Goal: Task Accomplishment & Management: Manage account settings

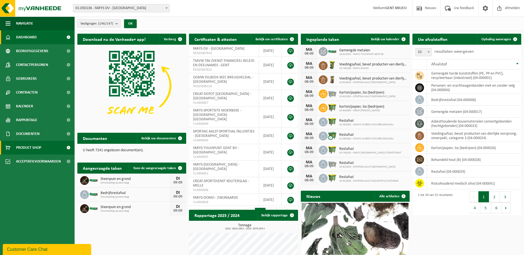
click at [39, 145] on span "Product Shop" at bounding box center [28, 148] width 25 height 14
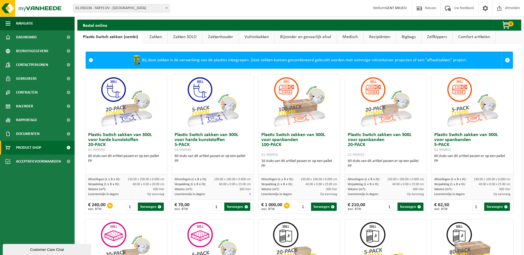
click at [468, 35] on link "Comfort artikelen" at bounding box center [474, 37] width 43 height 13
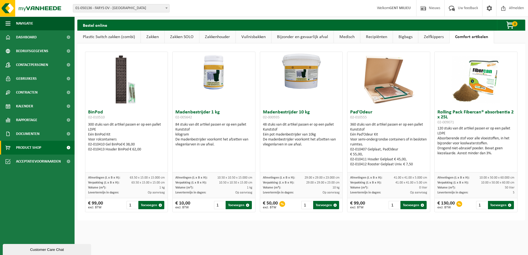
click at [444, 34] on link "Zelfkippers" at bounding box center [433, 37] width 31 height 13
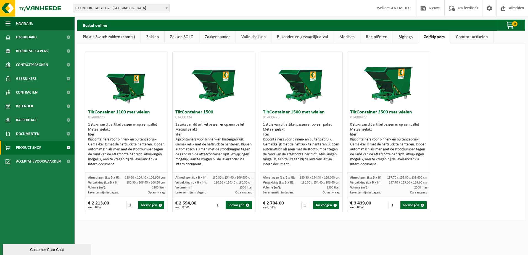
click at [412, 33] on link "Bigbags" at bounding box center [405, 37] width 25 height 13
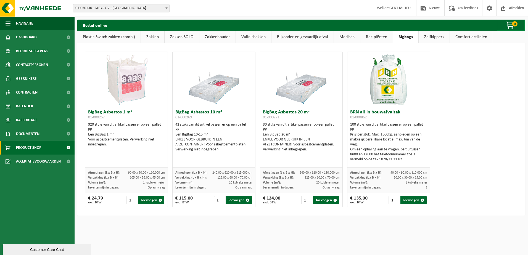
click at [373, 34] on link "Recipiënten" at bounding box center [376, 37] width 32 height 13
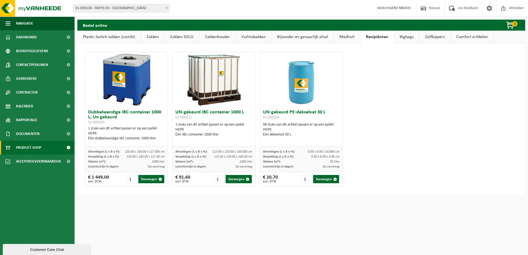
click at [345, 32] on link "Medisch" at bounding box center [347, 37] width 26 height 13
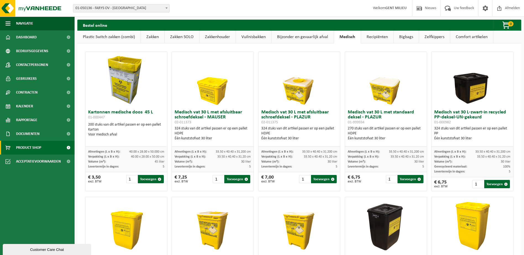
click at [320, 37] on link "Bijzonder en gevaarlijk afval" at bounding box center [303, 37] width 62 height 13
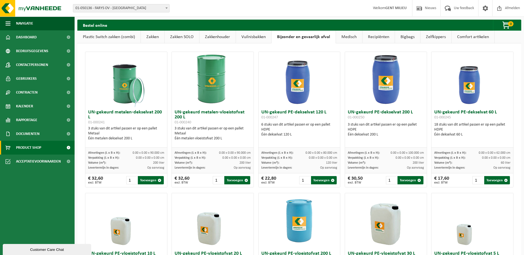
click at [247, 37] on link "Vuilnisbakken" at bounding box center [253, 37] width 35 height 13
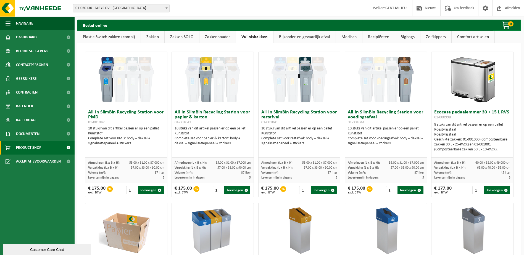
click at [217, 37] on link "Zakkenhouder" at bounding box center [217, 37] width 36 height 13
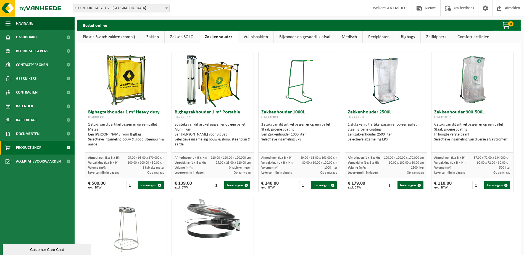
click at [194, 39] on link "Zakken SOLO" at bounding box center [182, 37] width 35 height 13
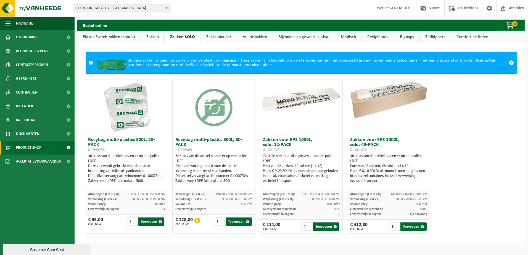
click at [156, 36] on link "Zakken" at bounding box center [152, 37] width 23 height 13
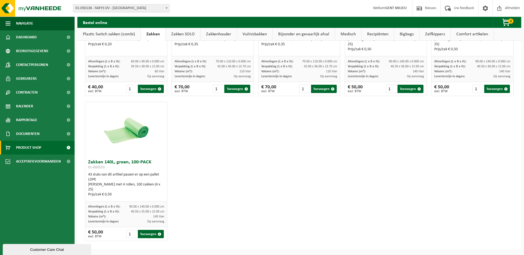
scroll to position [697, 0]
click at [94, 33] on link "Plastic Switch zakken (combi)" at bounding box center [108, 34] width 63 height 13
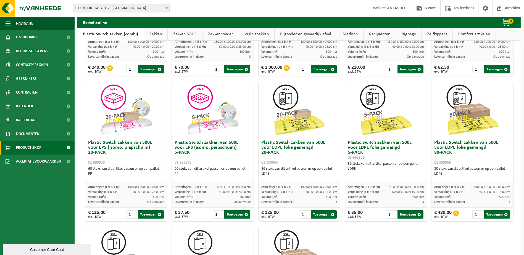
scroll to position [138, 0]
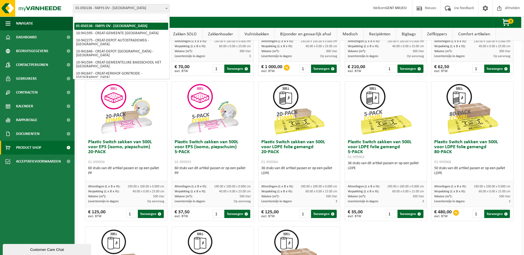
click at [152, 9] on span "01-050136 - FARYS OV - [GEOGRAPHIC_DATA]" at bounding box center [121, 8] width 96 height 8
type input "s"
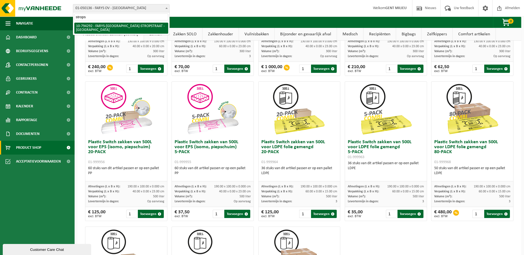
type input "strops"
select select "31011"
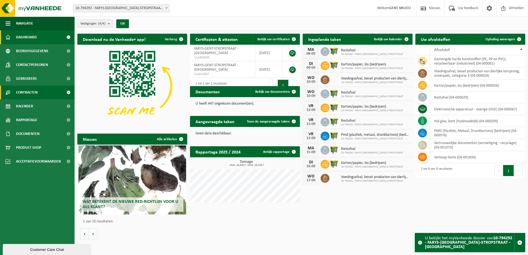
click at [42, 95] on link "Contracten" at bounding box center [37, 93] width 75 height 14
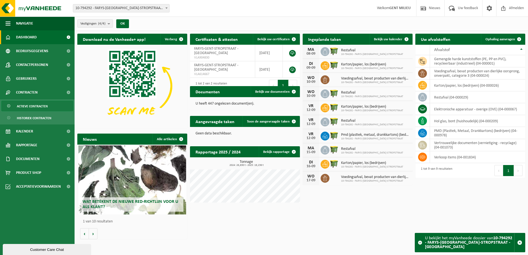
click at [38, 105] on span "Actieve contracten" at bounding box center [32, 106] width 31 height 10
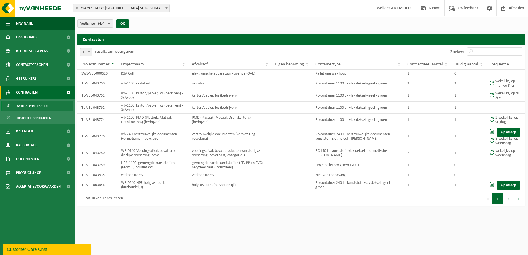
click at [86, 25] on span "Vestigingen (4/4)" at bounding box center [92, 24] width 25 height 8
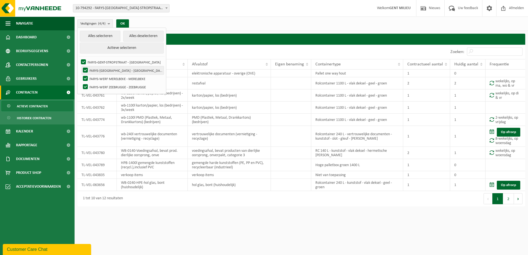
click at [101, 73] on label "FARYS-WERF HEIDEBOSSTRAAT MOORSEL - MOORSEL" at bounding box center [123, 70] width 82 height 8
click at [81, 66] on input "FARYS-WERF HEIDEBOSSTRAAT MOORSEL - MOORSEL" at bounding box center [81, 66] width 0 height 0
checkbox input "false"
click at [100, 78] on label "FARYS-WERF MERELBEKE - MERELBEKE" at bounding box center [123, 79] width 82 height 8
click at [81, 75] on input "FARYS-WERF MERELBEKE - MERELBEKE" at bounding box center [81, 74] width 0 height 0
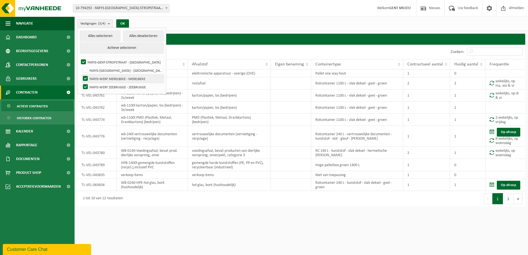
checkbox input "false"
click at [101, 86] on label "FARYS-WERF ZEEBRUGGE - ZEEBRUGGE" at bounding box center [123, 87] width 82 height 8
click at [81, 83] on input "FARYS-WERF ZEEBRUGGE - ZEEBRUGGE" at bounding box center [81, 83] width 0 height 0
checkbox input "false"
click at [128, 24] on button "OK" at bounding box center [122, 23] width 13 height 9
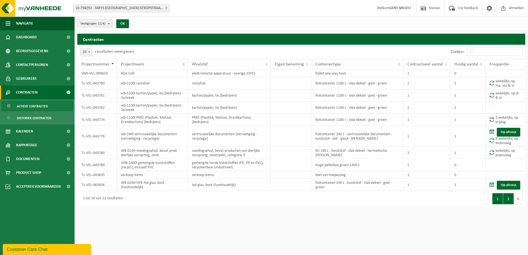
click at [508, 198] on button "2" at bounding box center [508, 198] width 11 height 11
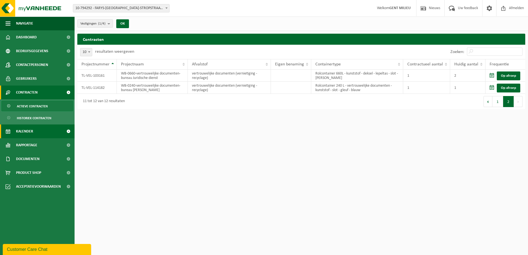
click at [33, 135] on link "Kalender" at bounding box center [37, 132] width 75 height 14
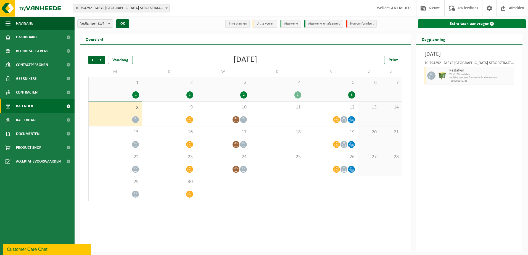
click at [462, 22] on link "Extra taak aanvragen" at bounding box center [472, 23] width 108 height 9
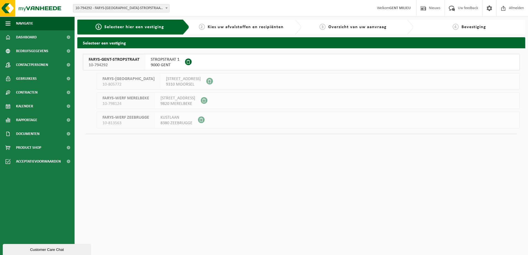
click at [99, 61] on span "FARYS-GENT-STROPSTRAAT" at bounding box center [114, 60] width 51 height 6
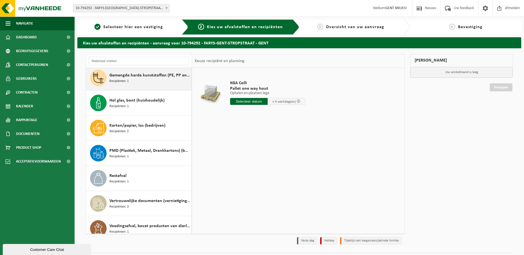
scroll to position [35, 0]
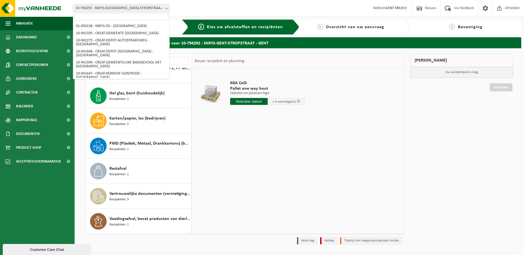
click at [149, 10] on span "10-794292 - FARYS-[GEOGRAPHIC_DATA]-STROPSTRAAT - [GEOGRAPHIC_DATA]" at bounding box center [121, 8] width 96 height 8
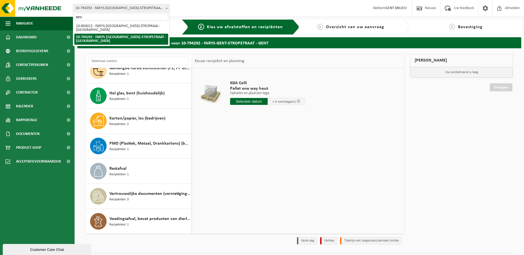
scroll to position [0, 0]
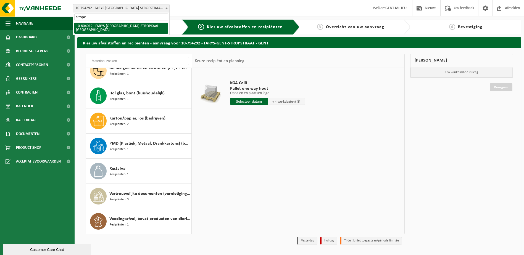
type input "stropk"
select select "34324"
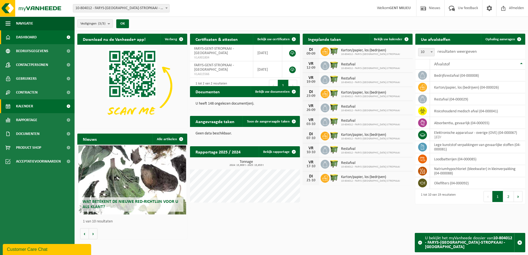
click at [24, 108] on span "Kalender" at bounding box center [24, 106] width 17 height 14
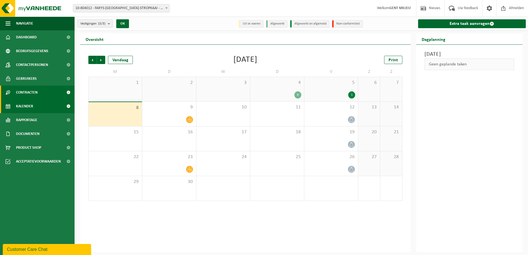
click at [31, 97] on span "Contracten" at bounding box center [27, 93] width 22 height 14
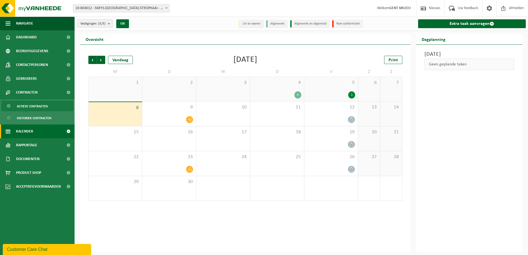
click at [34, 104] on span "Actieve contracten" at bounding box center [32, 106] width 31 height 10
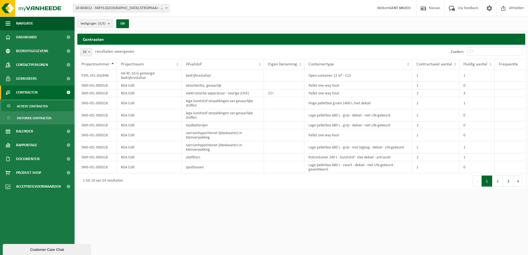
click at [100, 20] on span "Vestigingen (3/3)" at bounding box center [92, 24] width 25 height 8
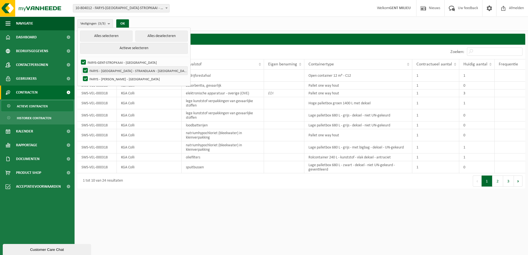
click at [105, 68] on label "FARYS - GENT - STRANDLAAN - GENT" at bounding box center [135, 71] width 106 height 8
click at [81, 67] on input "FARYS - GENT - STRANDLAAN - GENT" at bounding box center [81, 66] width 0 height 0
checkbox input "false"
click at [107, 78] on label "FARYS - JAN YOENS - GENT" at bounding box center [135, 79] width 106 height 8
click at [81, 75] on input "FARYS - JAN YOENS - GENT" at bounding box center [81, 75] width 0 height 0
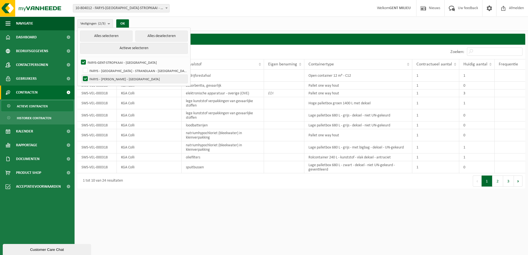
checkbox input "false"
click at [127, 23] on button "OK" at bounding box center [122, 23] width 13 height 9
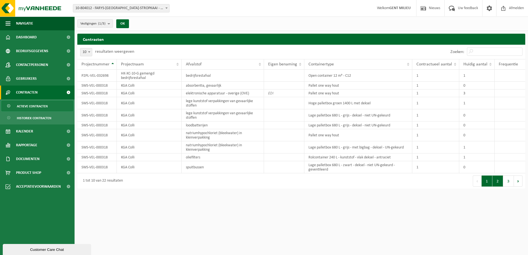
click at [500, 184] on button "2" at bounding box center [498, 181] width 11 height 11
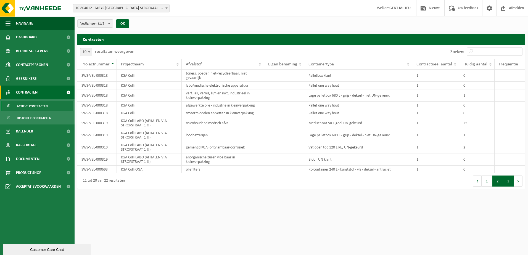
click at [511, 182] on button "3" at bounding box center [508, 181] width 11 height 11
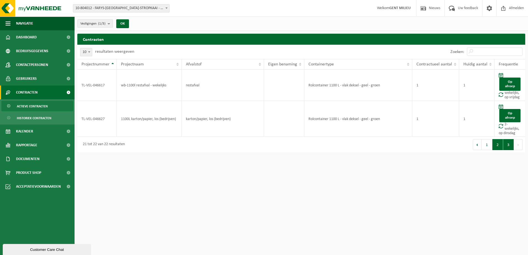
click at [496, 149] on button "2" at bounding box center [498, 144] width 11 height 11
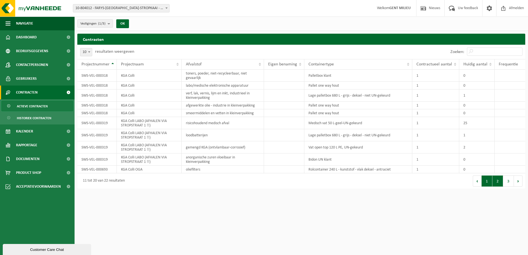
click at [484, 179] on button "1" at bounding box center [487, 181] width 11 height 11
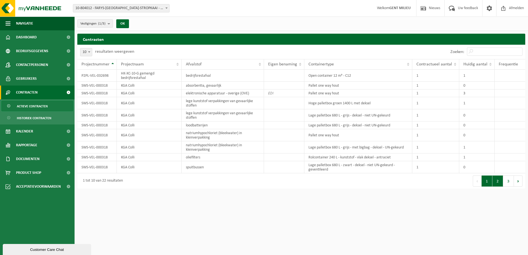
click at [496, 181] on button "2" at bounding box center [498, 181] width 11 height 11
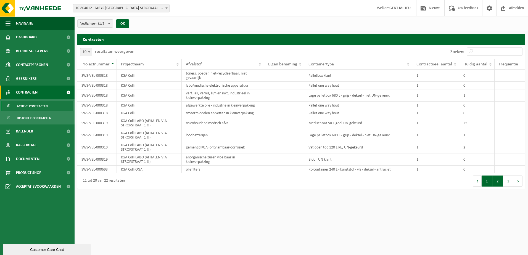
click at [486, 184] on button "1" at bounding box center [487, 181] width 11 height 11
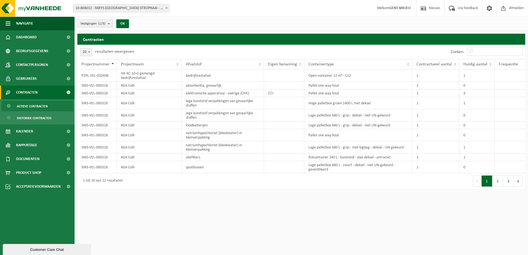
click at [397, 229] on html "Vestiging: 01-050136 - FARYS OV - GENT 10-941595 - CREAT-GEMEENTE MELLE 10-9422…" at bounding box center [264, 127] width 528 height 255
click at [38, 173] on span "Product Shop" at bounding box center [28, 173] width 25 height 14
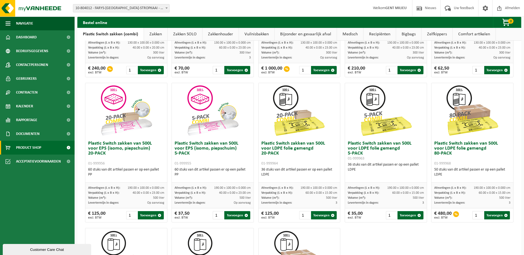
scroll to position [138, 0]
